Goal: Information Seeking & Learning: Find specific fact

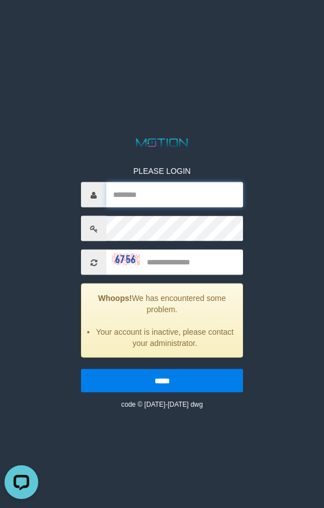
type input "*******"
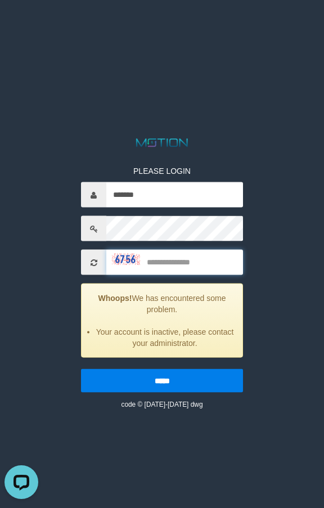
click at [163, 261] on input "text" at bounding box center [174, 262] width 137 height 25
type input "****"
click at [81, 369] on input "*****" at bounding box center [162, 381] width 162 height 24
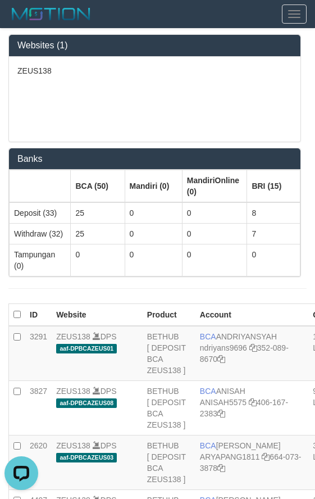
drag, startPoint x: 201, startPoint y: 98, endPoint x: 110, endPoint y: 31, distance: 113.5
click at [193, 86] on div "ZEUS138" at bounding box center [155, 99] width 292 height 85
click at [98, 92] on div "ZEUS138" at bounding box center [155, 99] width 292 height 85
drag, startPoint x: 129, startPoint y: 33, endPoint x: 124, endPoint y: 46, distance: 13.9
click at [128, 35] on div "Websites (1) ZEUS138 Banks BCA (50) Mandiri (0) MandiriOnline (0) BRI (15) Depo…" at bounding box center [157, 165] width 315 height 272
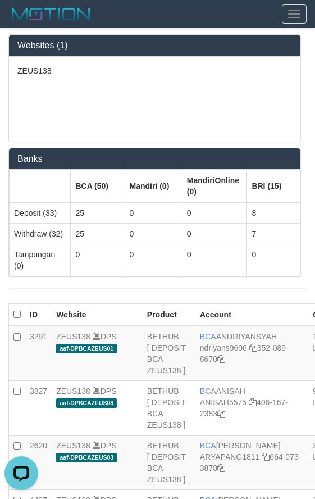
scroll to position [582, 0]
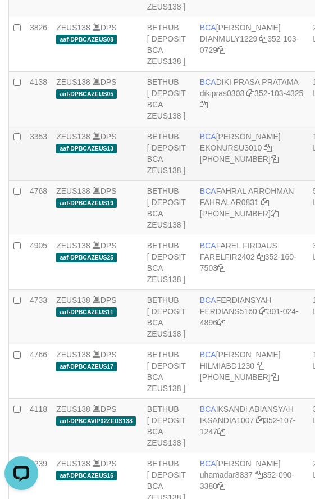
click at [216, 181] on td "BCA EKO NUR SUSILO EKONURSU3010 406-230-2392" at bounding box center [252, 153] width 113 height 55
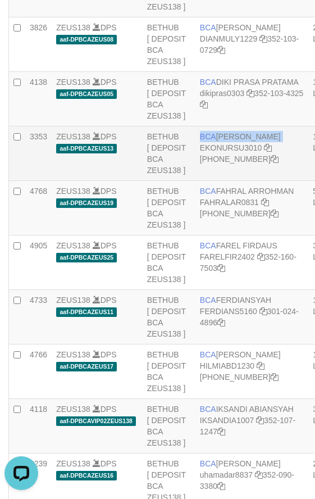
click at [216, 181] on td "BCA EKO NUR SUSILO EKONURSU3010 406-230-2392" at bounding box center [252, 153] width 113 height 55
copy td "BCA EKO NUR SUSILO"
click at [223, 152] on link "EKONURSU3010" at bounding box center [231, 147] width 62 height 9
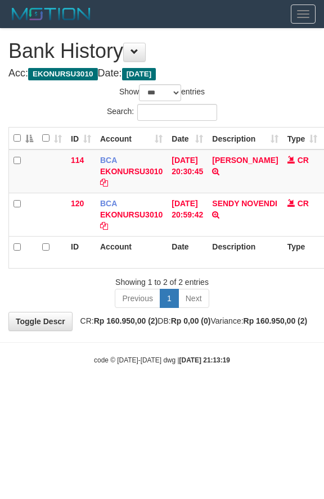
select select "***"
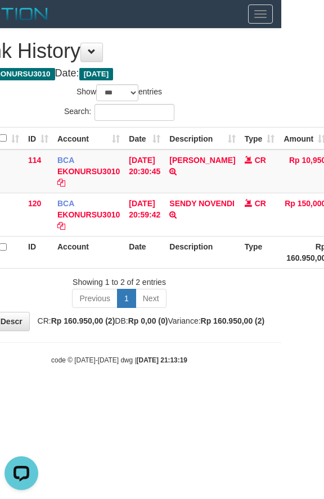
click at [79, 394] on html "Toggle navigation Home Bank Deposit History PGA History Withdraw WD List Report…" at bounding box center [119, 197] width 324 height 394
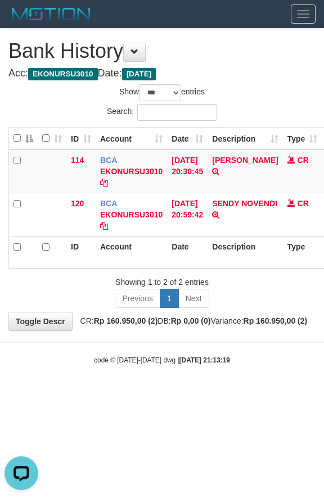
drag, startPoint x: 124, startPoint y: 504, endPoint x: 31, endPoint y: 1, distance: 511.6
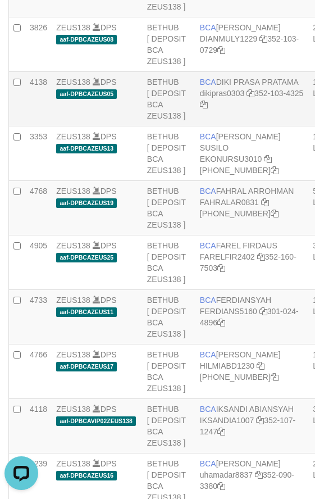
click at [107, 126] on td "ZEUS138 DPS aaf-DPBCAZEUS05" at bounding box center [97, 99] width 91 height 55
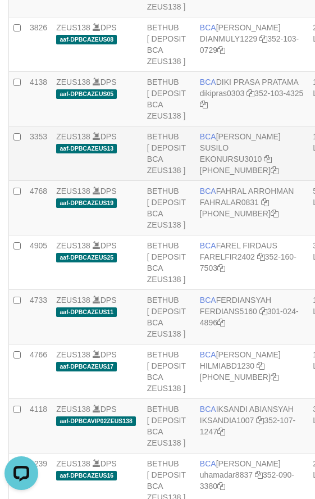
click at [232, 181] on td "BCA [PERSON_NAME] SUSILO EKONURSU3010 [PHONE_NUMBER]" at bounding box center [252, 153] width 113 height 55
click at [232, 181] on td "BCA EKO NUR SUSILO EKONURSU3010 406-230-2392" at bounding box center [252, 153] width 113 height 55
copy td "BCA EKO NUR SUSILO"
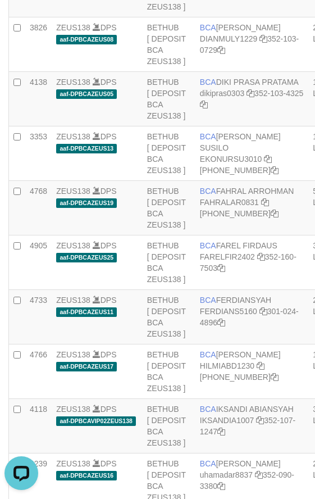
scroll to position [253, 0]
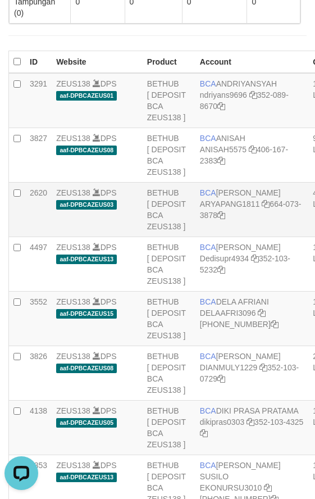
click at [198, 205] on td "BCA ARYA PANGESTU ARYAPANG1811 664-073-3878" at bounding box center [252, 210] width 113 height 55
click at [199, 206] on td "BCA ARYA PANGESTU ARYAPANG1811 664-073-3878" at bounding box center [252, 210] width 113 height 55
copy td "BCA ARYA PANGESTU"
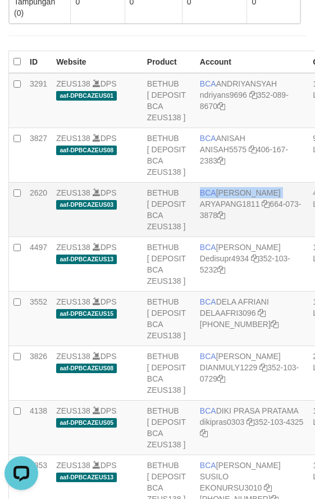
click at [218, 208] on td "BCA ARYA PANGESTU ARYAPANG1811 664-073-3878" at bounding box center [252, 210] width 113 height 55
copy td "BCA ARYA PANGESTU"
click at [236, 209] on link "ARYAPANG1811" at bounding box center [230, 204] width 60 height 9
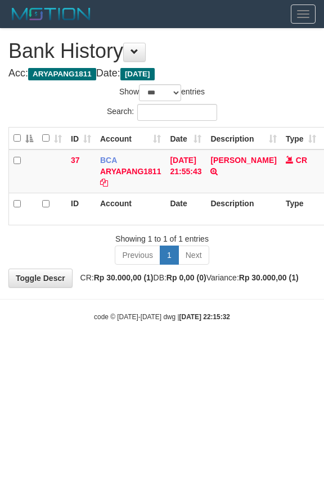
select select "***"
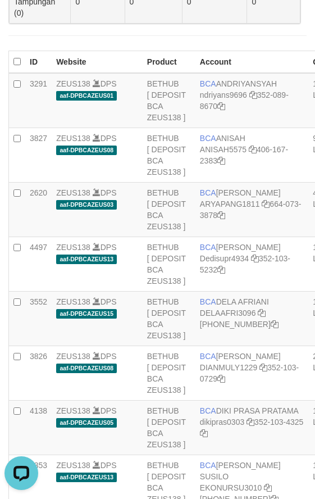
drag, startPoint x: 92, startPoint y: 22, endPoint x: 80, endPoint y: 0, distance: 25.4
click at [93, 21] on td "0" at bounding box center [98, 8] width 54 height 32
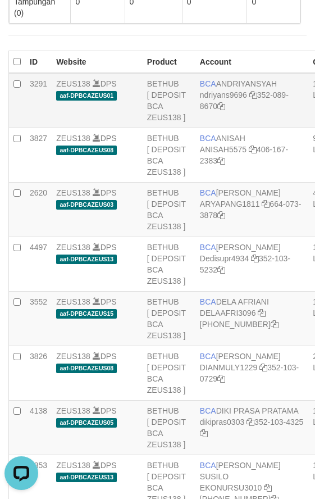
click at [51, 124] on td "3291" at bounding box center [38, 100] width 26 height 55
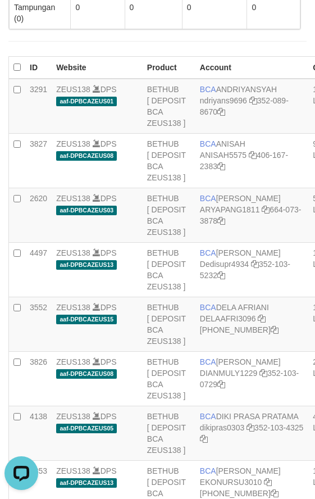
scroll to position [648, 0]
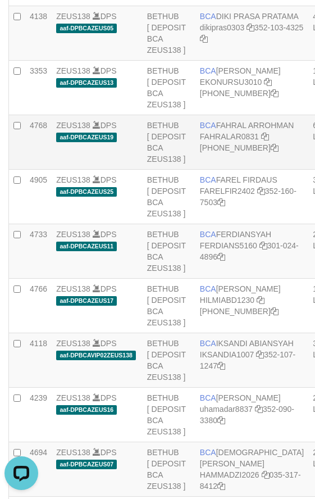
click at [225, 170] on td "BCA FAHRAL ARROHMAN FAHRALAR0831 [PHONE_NUMBER]" at bounding box center [252, 142] width 113 height 55
drag, startPoint x: 225, startPoint y: 218, endPoint x: 227, endPoint y: 242, distance: 24.8
click at [225, 170] on td "BCA FAHRAL ARROHMAN FAHRALAR0831 566-509-5158" at bounding box center [252, 142] width 113 height 55
copy td "BCA FAHRAL ARROHMAN"
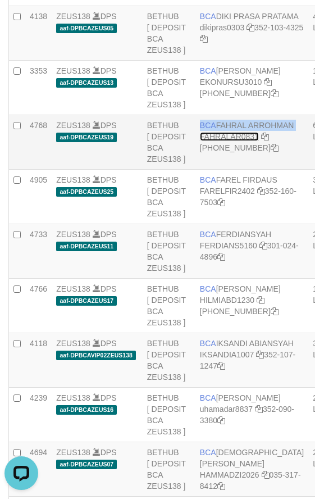
click at [225, 141] on link "FAHRALAR0831" at bounding box center [229, 136] width 59 height 9
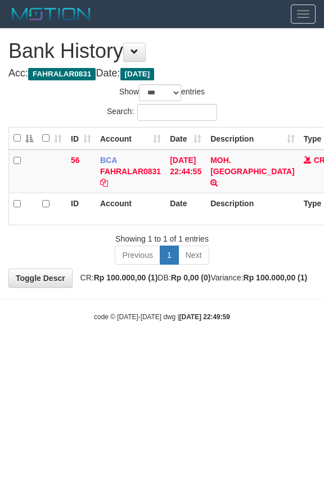
select select "***"
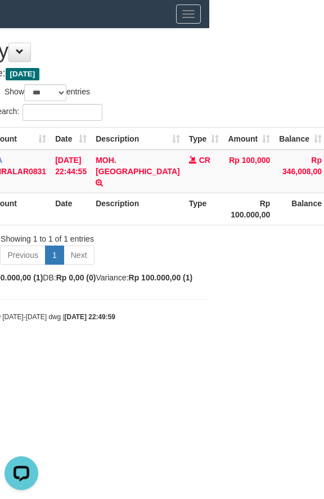
scroll to position [0, 116]
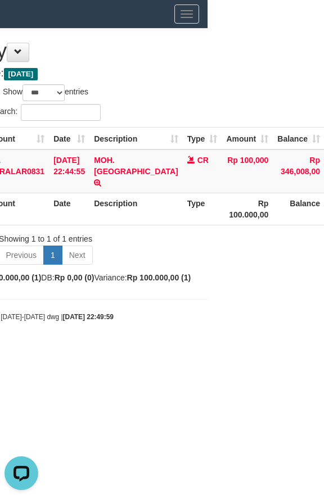
click at [149, 81] on div "**********" at bounding box center [46, 158] width 324 height 259
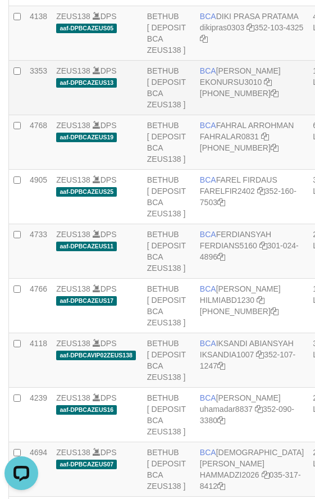
click at [121, 115] on td "ZEUS138 DPS aaf-DPBCAZEUS13" at bounding box center [97, 88] width 91 height 55
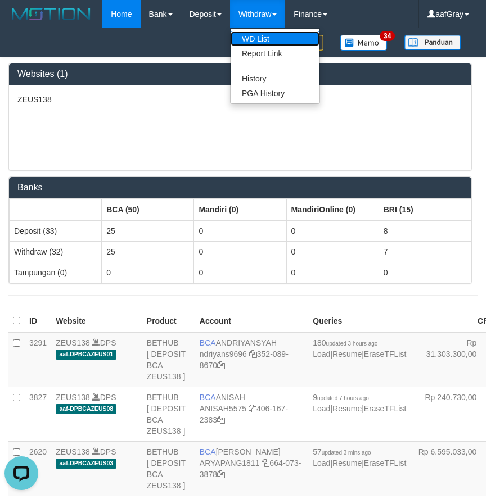
click at [255, 33] on link "WD List" at bounding box center [274, 38] width 89 height 15
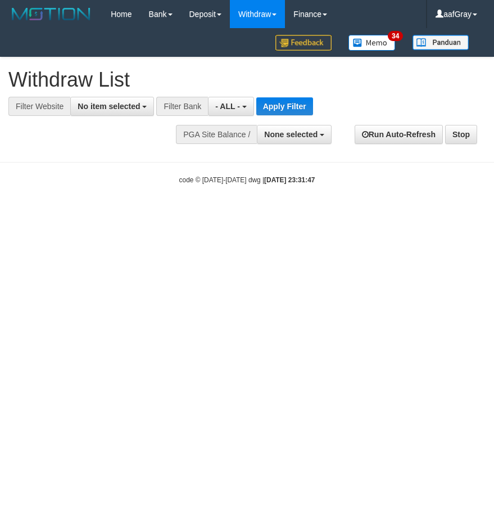
select select
click at [63, 107] on div "Filter Website" at bounding box center [39, 106] width 62 height 19
click at [96, 103] on span "No item selected" at bounding box center [109, 106] width 62 height 9
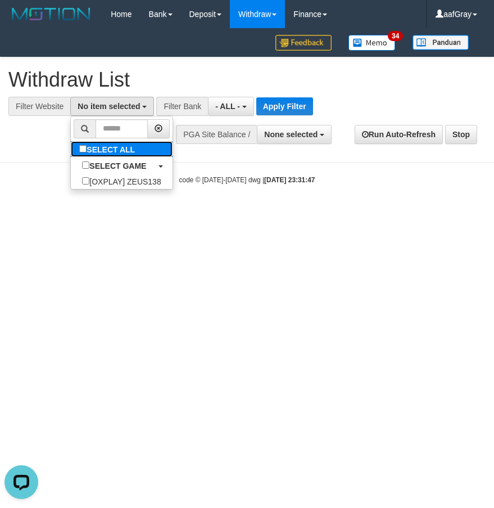
click at [103, 152] on label "SELECT ALL" at bounding box center [108, 149] width 75 height 16
select select "***"
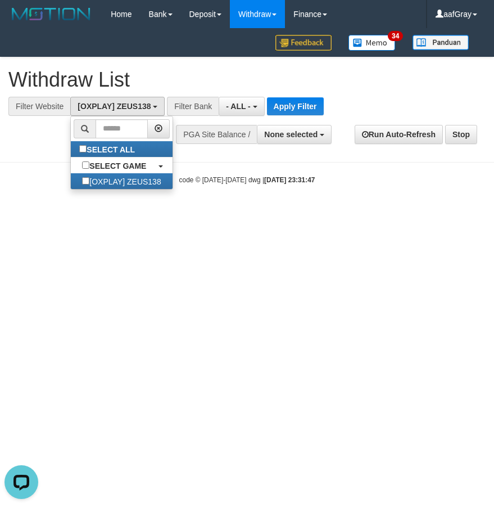
scroll to position [10, 0]
click at [290, 108] on button "Apply Filter" at bounding box center [295, 106] width 57 height 18
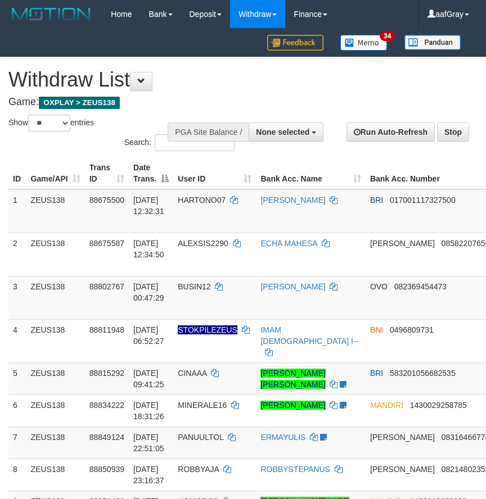
select select
select select "**"
click at [160, 145] on input "Search:" at bounding box center [195, 142] width 80 height 17
paste input "********"
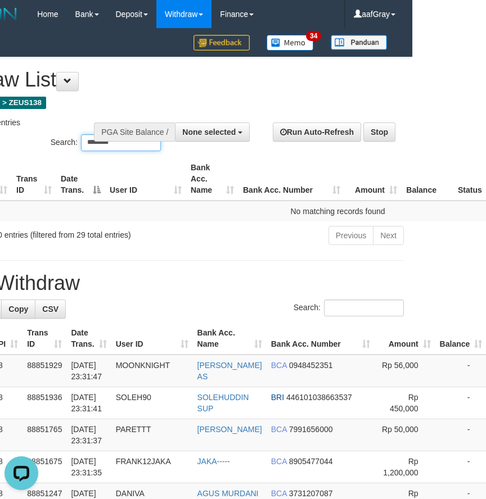
scroll to position [0, 73]
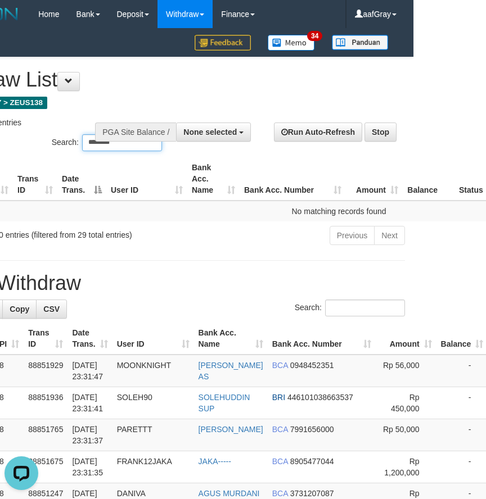
type input "********"
click at [160, 164] on th "User ID" at bounding box center [146, 178] width 81 height 43
click at [148, 156] on div "ID Game/API Trans ID Date Trans. User ID Bank Acc. Name Bank Acc. Number Amount…" at bounding box center [170, 189] width 486 height 71
drag, startPoint x: 116, startPoint y: 133, endPoint x: 108, endPoint y: 122, distance: 13.7
click at [109, 124] on div "PGA Site Balance /" at bounding box center [135, 132] width 81 height 19
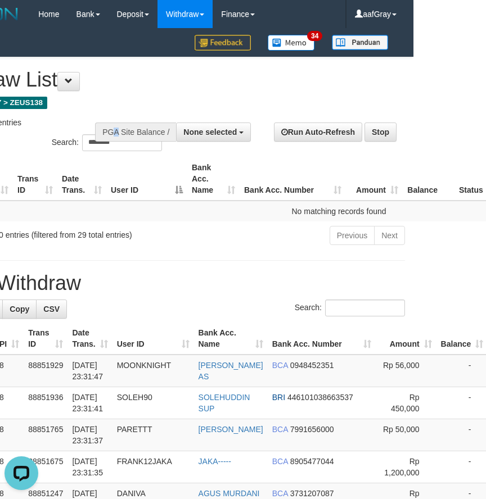
drag, startPoint x: 270, startPoint y: 162, endPoint x: 189, endPoint y: 97, distance: 104.4
click at [270, 161] on th "Bank Acc. Number" at bounding box center [292, 178] width 106 height 43
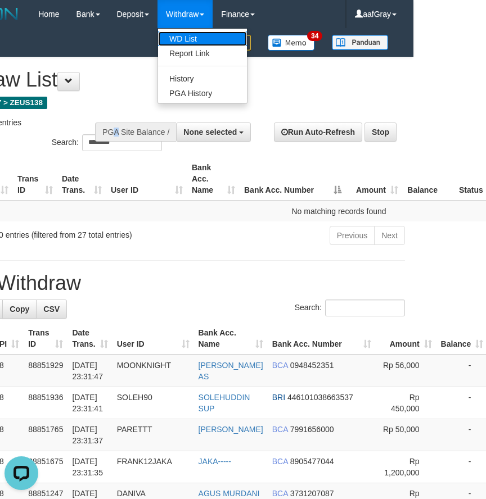
click at [189, 42] on link "WD List" at bounding box center [202, 38] width 89 height 15
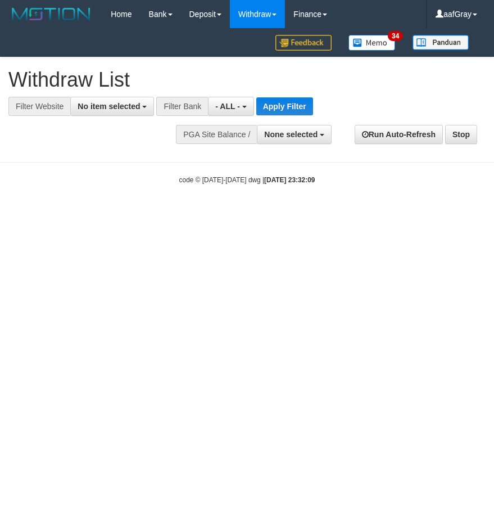
select select
click at [71, 103] on button "No item selected" at bounding box center [112, 106] width 84 height 19
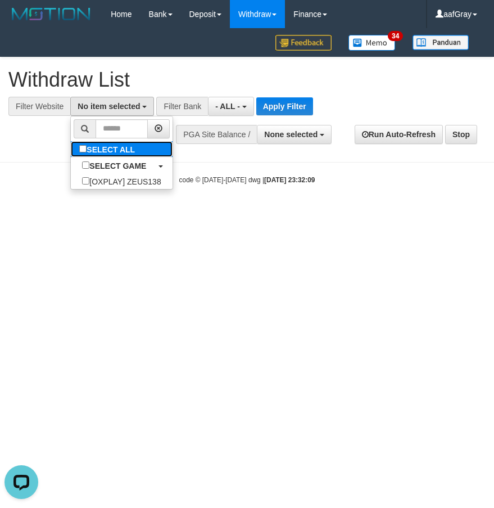
click at [121, 151] on label "SELECT ALL" at bounding box center [108, 149] width 75 height 16
select select "***"
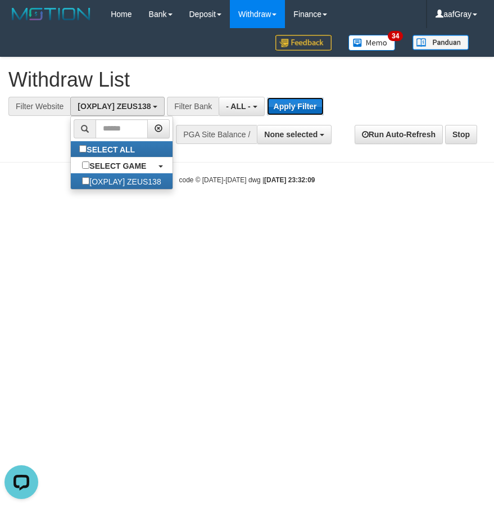
click at [281, 111] on button "Apply Filter" at bounding box center [295, 106] width 57 height 18
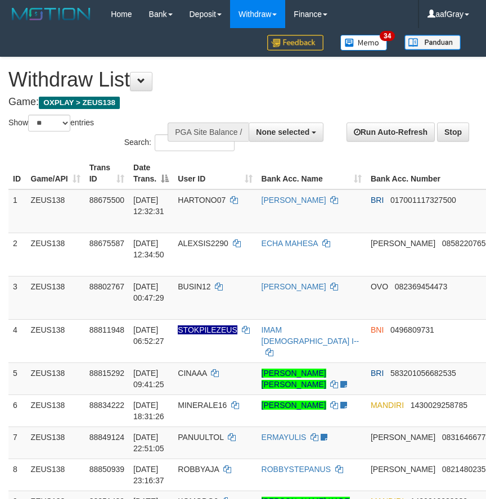
select select
select select "**"
click at [155, 138] on input "Search:" at bounding box center [195, 142] width 80 height 17
paste input "********"
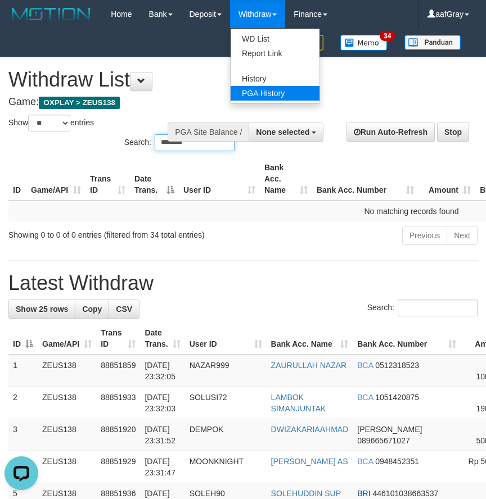
type input "********"
click at [269, 90] on link "PGA History" at bounding box center [274, 93] width 89 height 15
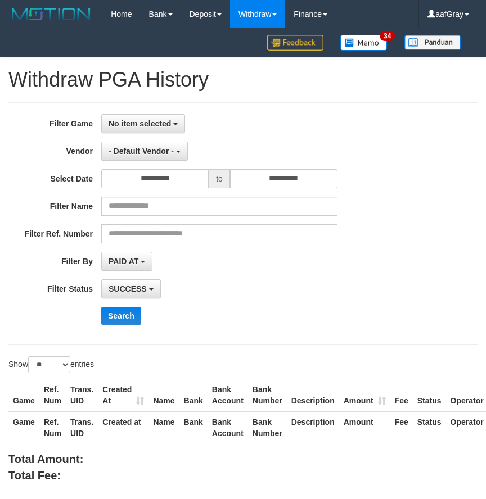
select select
select select "**"
click at [158, 213] on input "text" at bounding box center [219, 206] width 236 height 19
drag, startPoint x: 264, startPoint y: 313, endPoint x: 250, endPoint y: 300, distance: 19.1
click at [264, 311] on div "Search" at bounding box center [253, 316] width 304 height 18
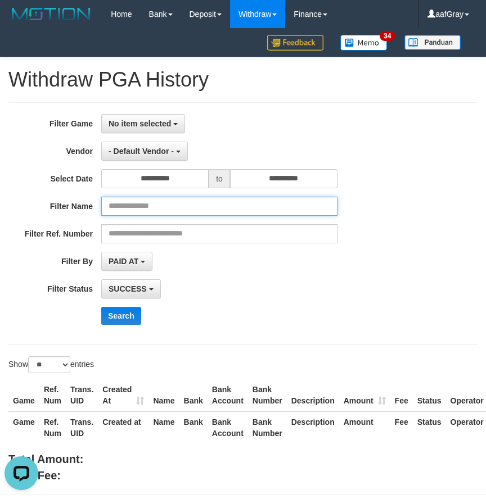
click at [142, 200] on input "text" at bounding box center [219, 206] width 236 height 19
click at [228, 298] on div "SUCCESS SUCCESS ON PROCESS FAILED" at bounding box center [219, 288] width 236 height 19
click at [151, 202] on input "text" at bounding box center [219, 206] width 236 height 19
paste input "**********"
type input "**********"
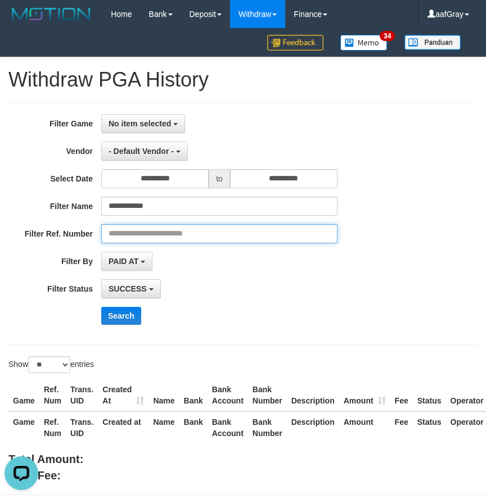
click at [200, 227] on input "text" at bounding box center [219, 233] width 236 height 19
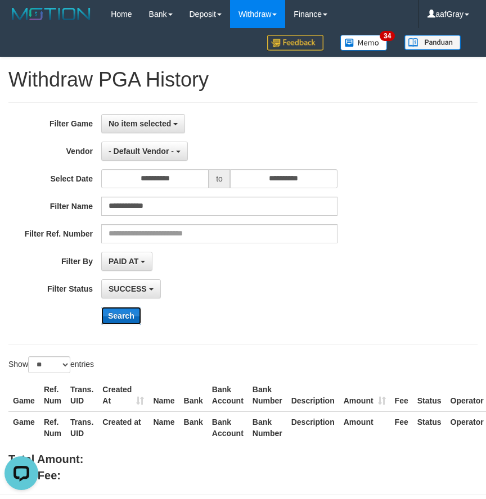
click at [124, 315] on button "Search" at bounding box center [121, 316] width 40 height 18
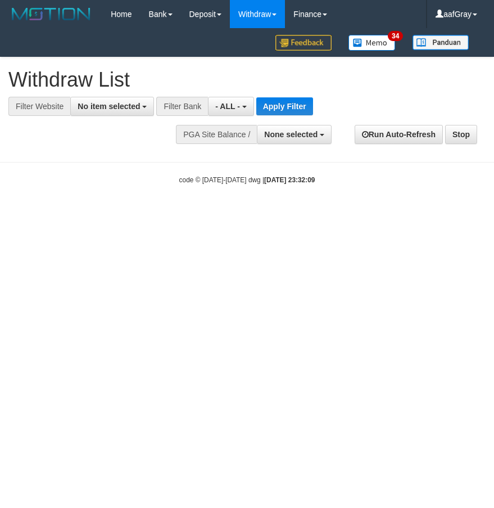
select select
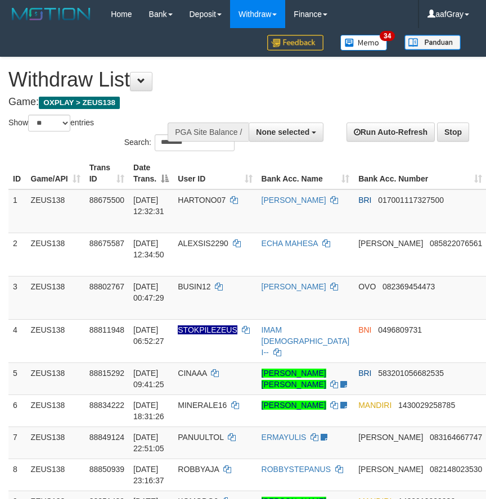
select select
select select "**"
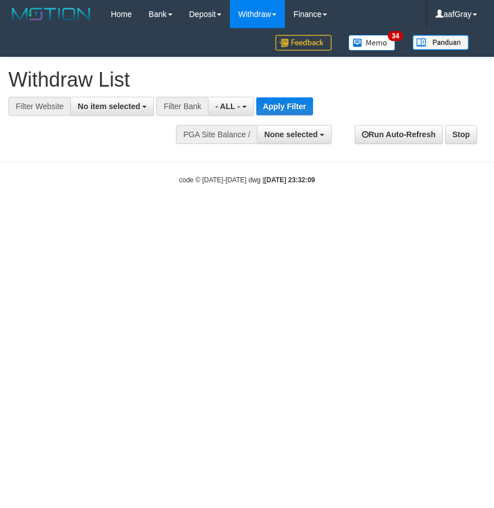
select select
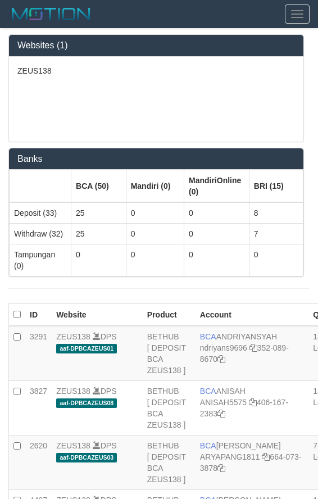
click at [84, 112] on div "ZEUS138" at bounding box center [156, 99] width 295 height 85
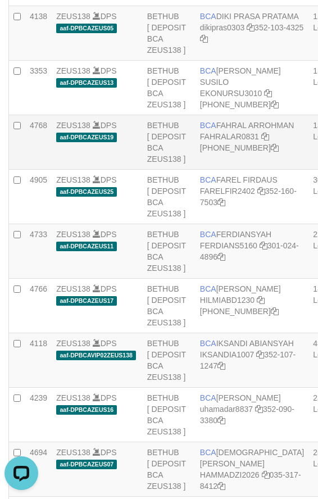
click at [235, 170] on td "BCA [PERSON_NAME] FAHRALAR0831 [PHONE_NUMBER]" at bounding box center [252, 142] width 113 height 55
copy td "BCA FAHRAL ARROHMAN"
click at [227, 141] on link "FAHRALAR0831" at bounding box center [229, 136] width 59 height 9
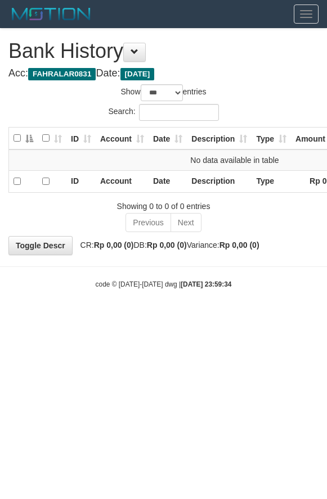
select select "***"
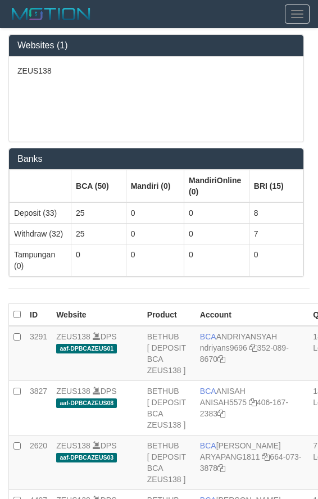
scroll to position [648, 0]
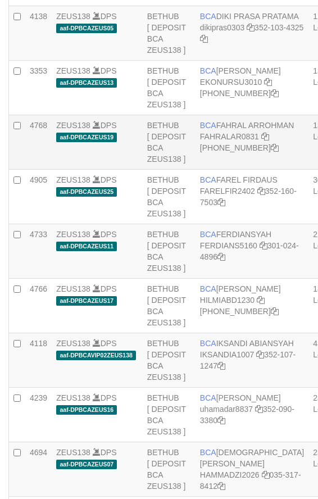
click at [117, 170] on td "ZEUS138 DPS aaf-DPBCAZEUS19" at bounding box center [97, 142] width 91 height 55
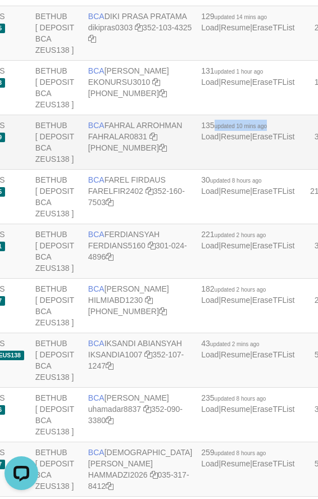
drag, startPoint x: 185, startPoint y: 217, endPoint x: 207, endPoint y: 224, distance: 23.6
click at [207, 170] on td "135 updated 10 mins ago Load | Resume | EraseTFList" at bounding box center [248, 142] width 102 height 55
copy span "updated 10 mins ago"
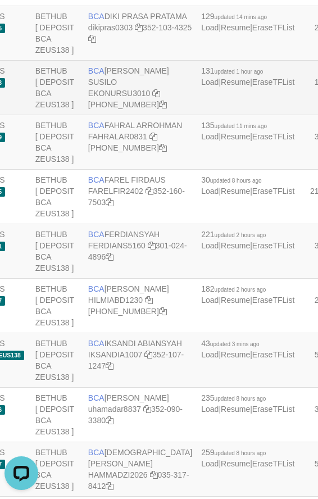
click at [161, 115] on td "BCA EKO NUR SUSILO EKONURSU3010 406-230-2392" at bounding box center [140, 88] width 113 height 55
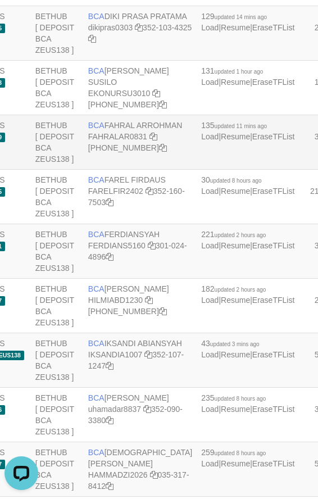
click at [130, 170] on td "BCA FAHRAL ARROHMAN FAHRALAR0831 566-509-5158" at bounding box center [140, 142] width 113 height 55
copy td "BCA FAHRAL ARROHMAN"
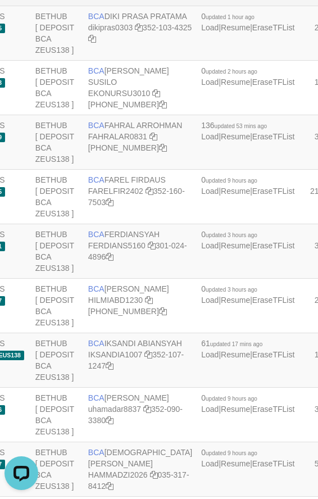
scroll to position [2427, 112]
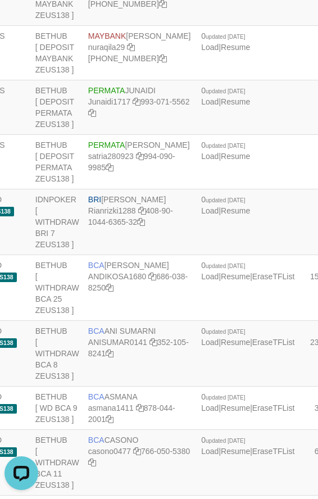
copy td "BRI SITI KURNIA NINGSIH"
drag, startPoint x: 179, startPoint y: 211, endPoint x: 192, endPoint y: 219, distance: 14.7
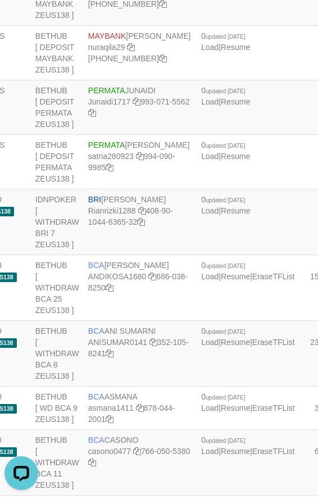
copy span "pdated 15 mins ag"
drag, startPoint x: 123, startPoint y: 207, endPoint x: 0, endPoint y: 233, distance: 125.2
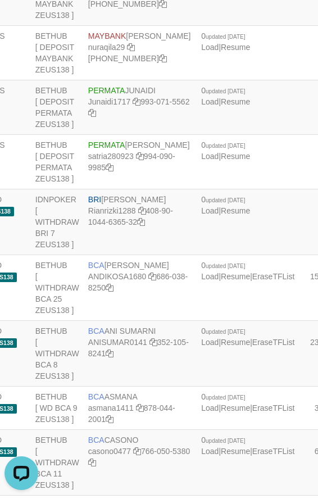
copy td "BRI SITI KURNIA NINGSIH"
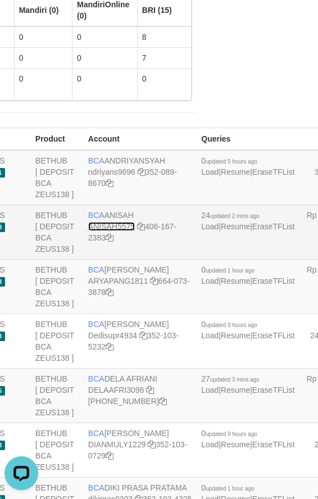
click at [110, 231] on link "ANISAH5575" at bounding box center [111, 226] width 47 height 9
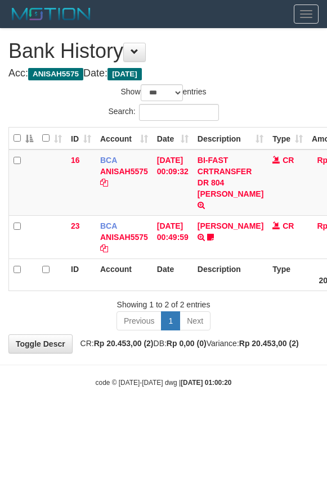
select select "***"
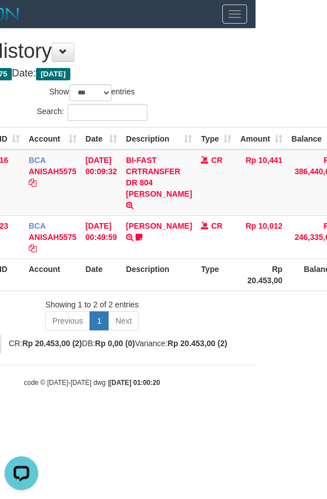
scroll to position [0, 72]
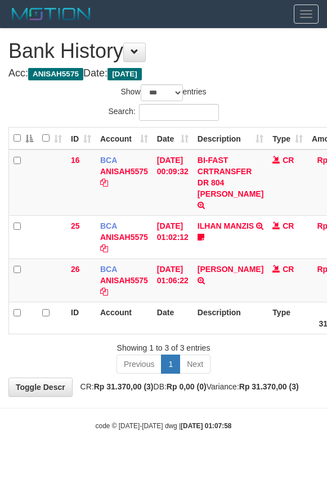
select select "***"
